Goal: Communication & Community: Participate in discussion

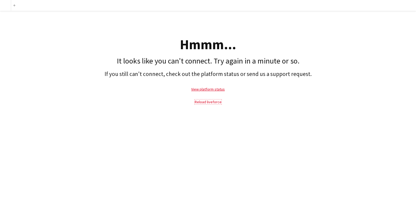
click at [212, 104] on link "Reload liveforce" at bounding box center [208, 102] width 27 height 5
click at [213, 105] on p "Reload liveforce" at bounding box center [208, 102] width 411 height 12
click at [209, 105] on p "Reload liveforce" at bounding box center [208, 102] width 411 height 12
click at [210, 100] on link "Reload liveforce" at bounding box center [208, 102] width 27 height 5
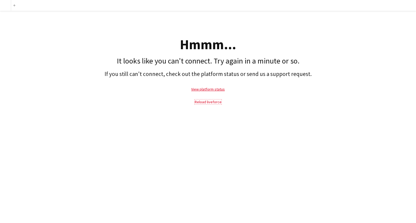
click at [210, 100] on link "Reload liveforce" at bounding box center [208, 102] width 27 height 5
click at [209, 100] on link "Reload liveforce" at bounding box center [208, 102] width 27 height 5
click at [209, 101] on link "Reload liveforce" at bounding box center [208, 102] width 27 height 5
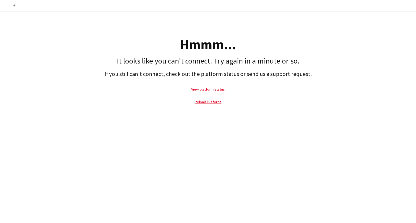
click at [212, 86] on p "View platform status" at bounding box center [208, 89] width 411 height 12
click at [213, 85] on p "View platform status" at bounding box center [208, 89] width 411 height 12
click at [212, 90] on link "View platform status" at bounding box center [208, 89] width 34 height 5
click at [212, 105] on p "Reload liveforce" at bounding box center [208, 102] width 411 height 12
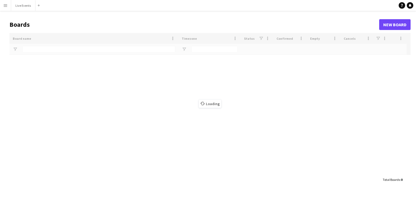
type input "***"
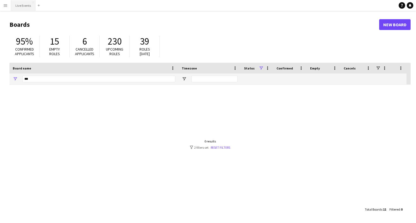
click at [23, 6] on button "Live Events Close" at bounding box center [23, 5] width 24 height 11
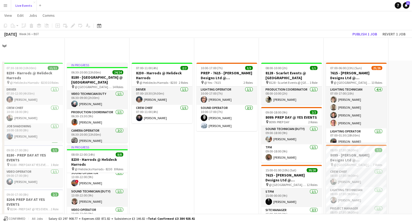
scroll to position [235, 0]
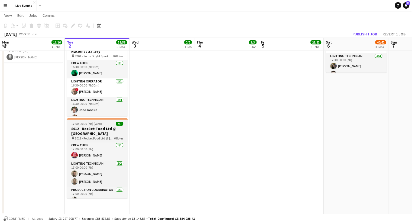
click at [80, 128] on h3 "8012 - Rocket Food Ltd @ [GEOGRAPHIC_DATA]" at bounding box center [97, 131] width 61 height 10
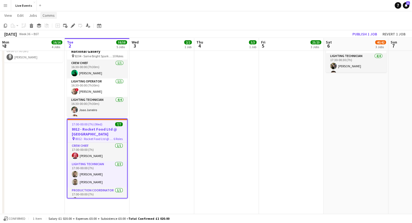
click at [43, 14] on span "Comms" at bounding box center [49, 15] width 12 height 5
click at [73, 34] on link "Create chat" at bounding box center [62, 38] width 45 height 11
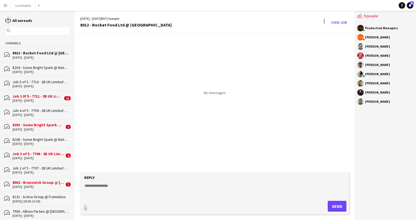
click at [184, 181] on form "Reply paperclip Send" at bounding box center [214, 194] width 269 height 42
click at [108, 196] on textarea at bounding box center [216, 190] width 264 height 14
click at [131, 173] on form "Reply paperclip Send" at bounding box center [214, 194] width 269 height 42
drag, startPoint x: 123, startPoint y: 187, endPoint x: 125, endPoint y: 182, distance: 5.0
click at [125, 182] on form "Reply paperclip Send" at bounding box center [214, 194] width 269 height 42
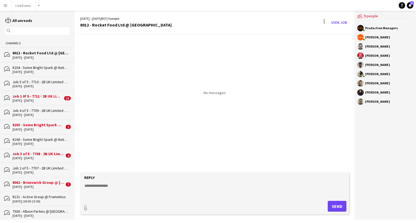
drag, startPoint x: 125, startPoint y: 182, endPoint x: 249, endPoint y: 65, distance: 170.1
click at [248, 64] on div "No messages" at bounding box center [215, 64] width 280 height 61
click at [216, 14] on div "[DATE] - [DATE] BST | 9 people 8012 - Rocket Food Ltd @ [GEOGRAPHIC_DATA] View …" at bounding box center [215, 23] width 280 height 24
click at [328, 110] on div "No messages" at bounding box center [215, 103] width 280 height 138
